Goal: Learn about a topic: Learn about a topic

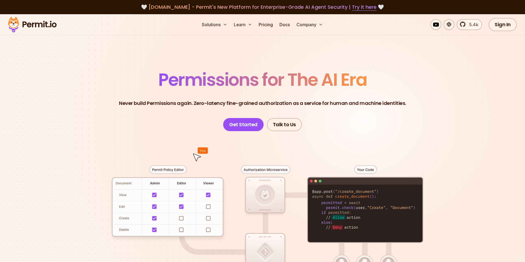
click at [180, 167] on div at bounding box center [262, 231] width 383 height 201
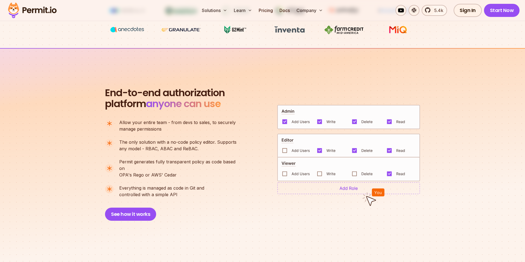
scroll to position [327, 0]
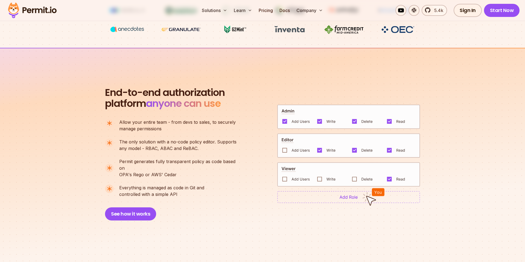
click at [285, 147] on img at bounding box center [348, 145] width 143 height 25
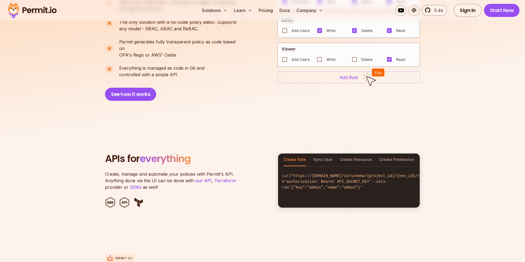
scroll to position [448, 0]
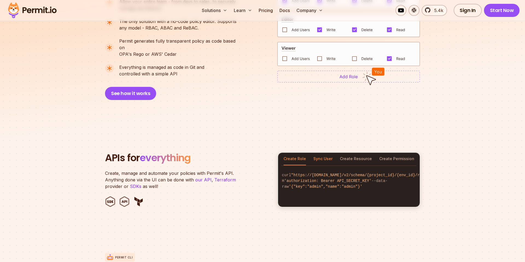
click at [321, 153] on button "Sync User" at bounding box center [322, 159] width 19 height 13
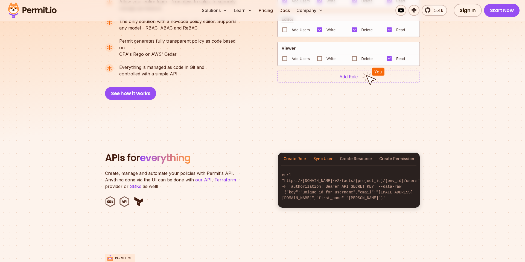
click at [300, 154] on button "Create Role" at bounding box center [295, 159] width 22 height 13
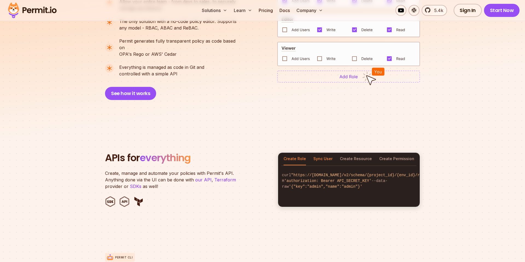
click at [316, 153] on button "Sync User" at bounding box center [322, 159] width 19 height 13
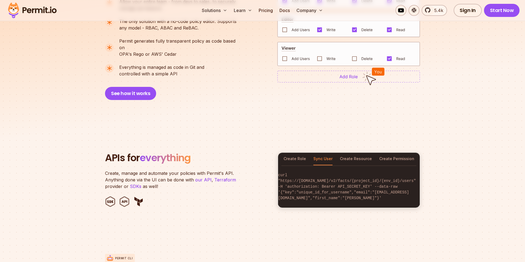
scroll to position [0, 0]
click at [348, 153] on button "Create Resource" at bounding box center [356, 159] width 32 height 13
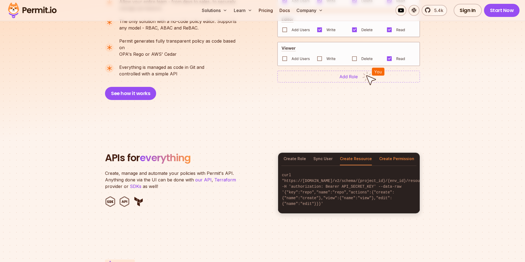
click at [389, 155] on button "Create Permission" at bounding box center [396, 159] width 35 height 13
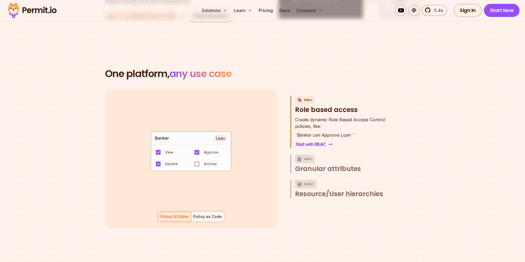
scroll to position [747, 0]
click at [210, 160] on code "default allow := false allow if { some role in data.users[input.user].roles act…" at bounding box center [191, 153] width 114 height 47
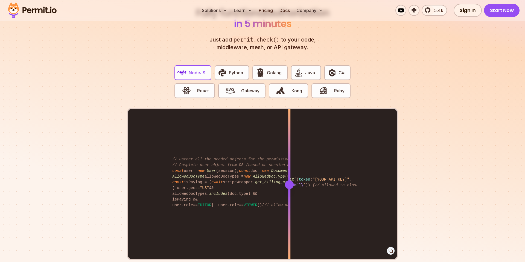
scroll to position [1048, 0]
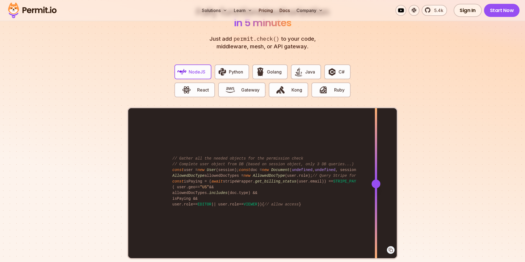
drag, startPoint x: 288, startPoint y: 175, endPoint x: 376, endPoint y: 182, distance: 88.6
click at [376, 182] on div at bounding box center [376, 183] width 2 height 151
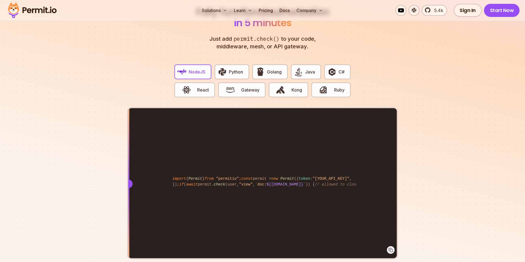
drag, startPoint x: 376, startPoint y: 182, endPoint x: 61, endPoint y: 213, distance: 316.3
click at [61, 213] on section "Fully functional authorization in 5 minutes Just add permit.check() to your cod…" at bounding box center [262, 138] width 525 height 342
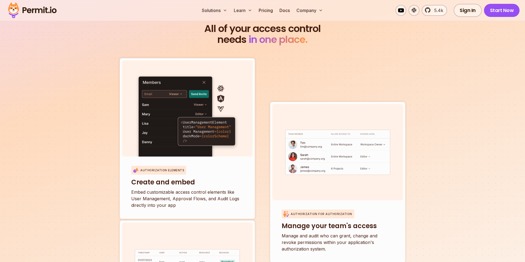
scroll to position [1839, 0]
